Goal: Navigation & Orientation: Find specific page/section

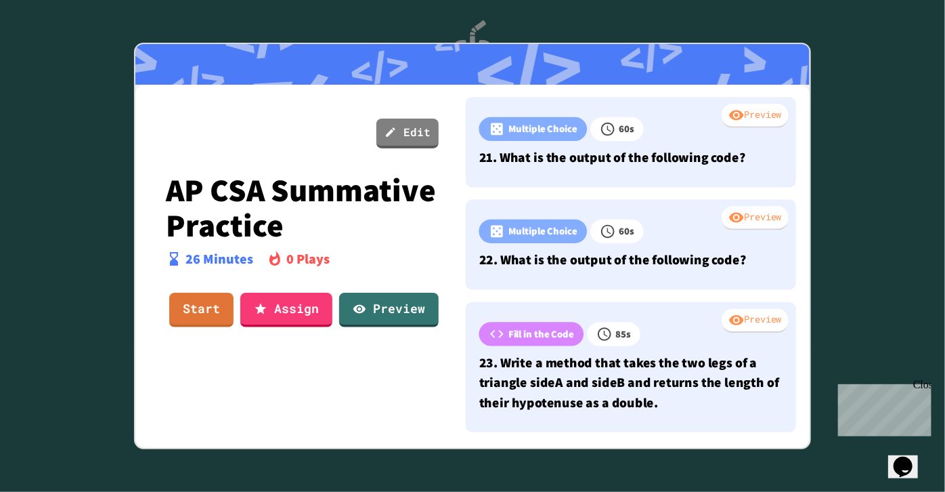
scroll to position [2080, 0]
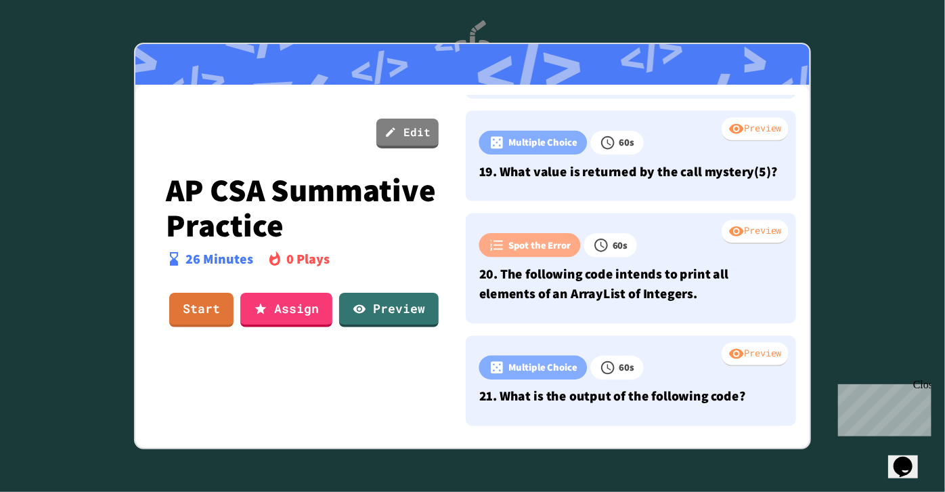
click at [781, 86] on div "Edit AP CSA Summative Practice 26 Minutes 0 Plays Start Assign Preview Preview …" at bounding box center [472, 264] width 674 height 359
click at [813, 108] on div at bounding box center [472, 246] width 945 height 492
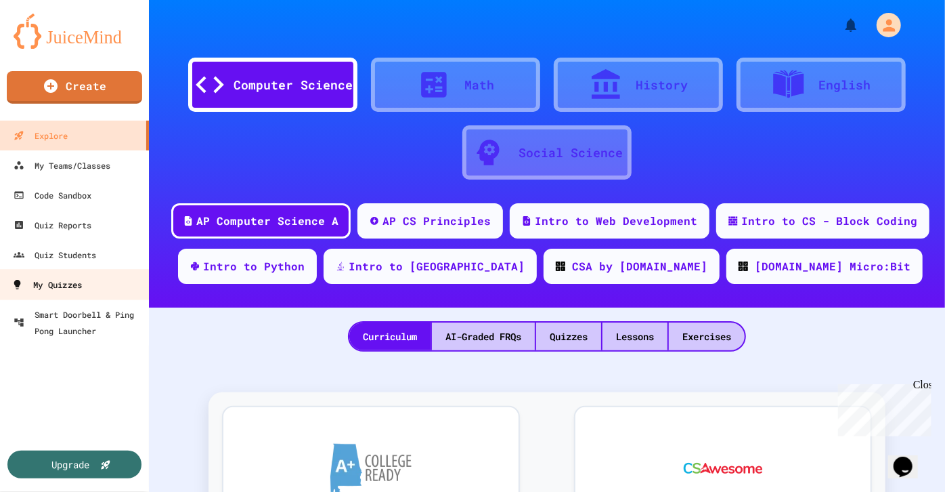
click at [74, 284] on div "My Quizzes" at bounding box center [47, 284] width 70 height 17
